Goal: Information Seeking & Learning: Learn about a topic

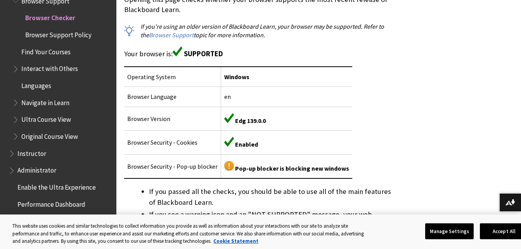
scroll to position [200, 0]
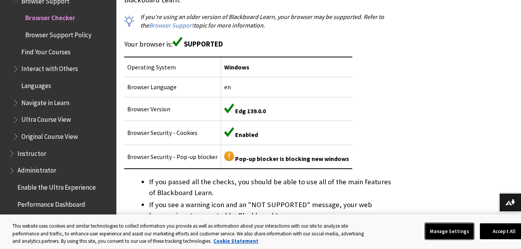
click at [437, 232] on button "Manage Settings" at bounding box center [449, 231] width 48 height 16
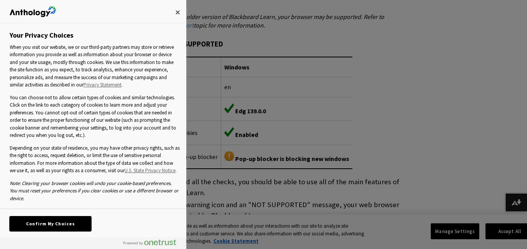
click at [62, 219] on button "Confirm My Choices" at bounding box center [50, 223] width 81 height 15
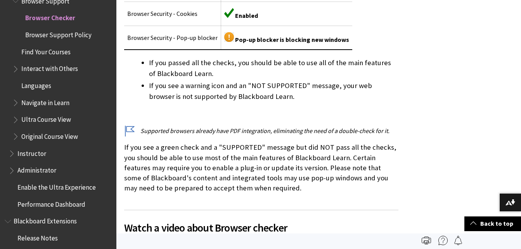
scroll to position [319, 0]
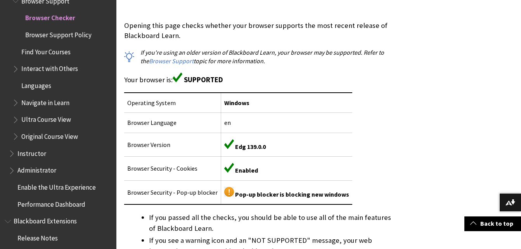
scroll to position [175, 0]
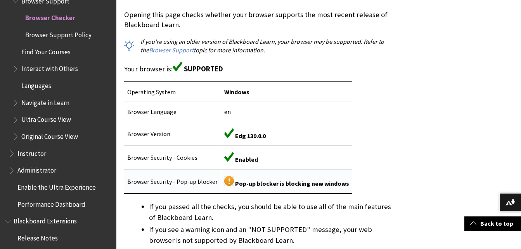
click at [228, 181] on img at bounding box center [229, 181] width 10 height 10
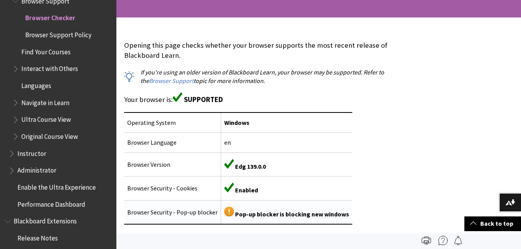
scroll to position [144, 0]
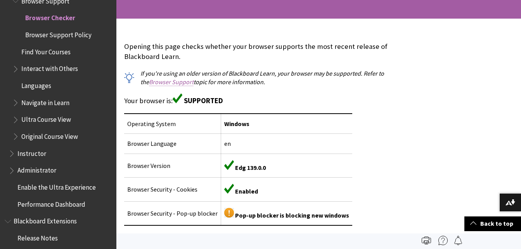
click at [163, 80] on link "Browser Support" at bounding box center [171, 82] width 45 height 8
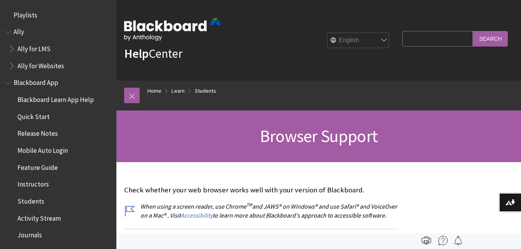
scroll to position [815, 0]
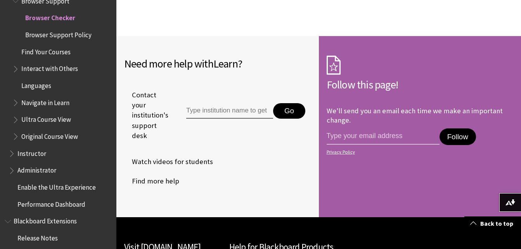
scroll to position [833, 0]
